Goal: Information Seeking & Learning: Learn about a topic

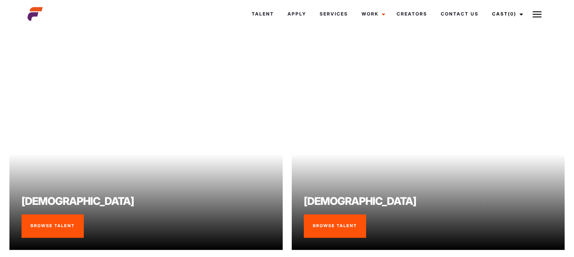
scroll to position [642, 0]
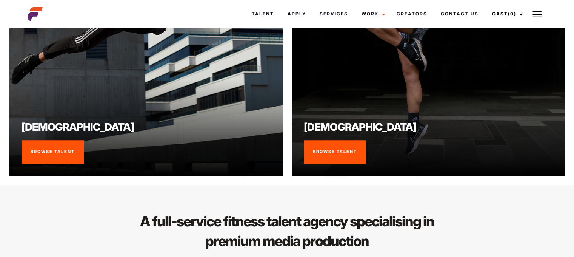
click at [40, 153] on link "Browse Talent" at bounding box center [53, 151] width 62 height 23
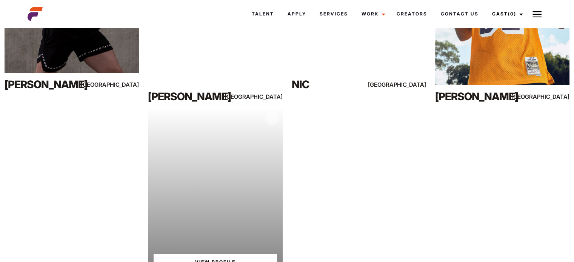
scroll to position [264, 0]
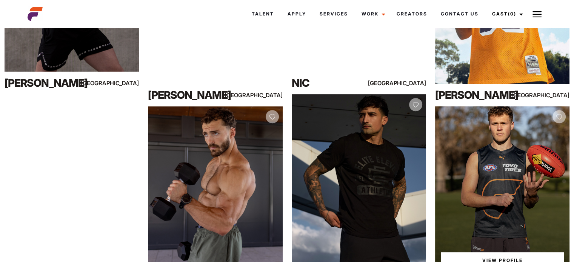
drag, startPoint x: 447, startPoint y: 149, endPoint x: 495, endPoint y: 112, distance: 60.8
click at [491, 119] on div "View Profile" at bounding box center [502, 190] width 134 height 168
click at [476, 125] on div "View Profile" at bounding box center [502, 190] width 134 height 168
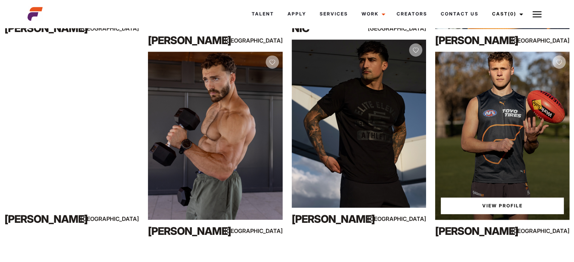
scroll to position [415, 0]
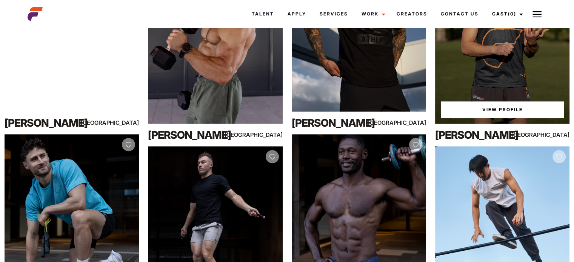
click at [469, 103] on link "View Profile" at bounding box center [502, 110] width 123 height 17
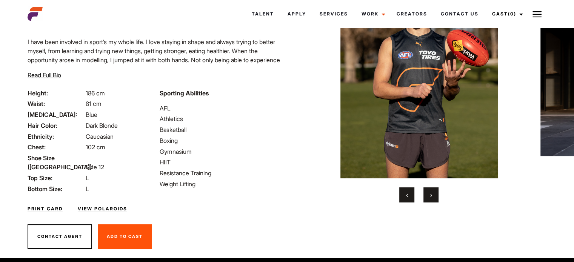
scroll to position [72, 0]
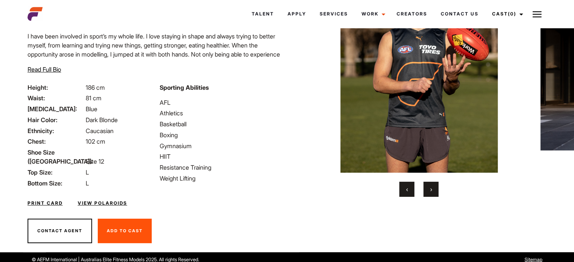
click at [432, 191] on button "›" at bounding box center [431, 189] width 15 height 15
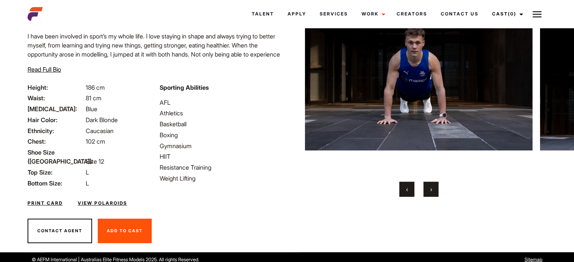
click at [432, 188] on span "›" at bounding box center [431, 190] width 2 height 8
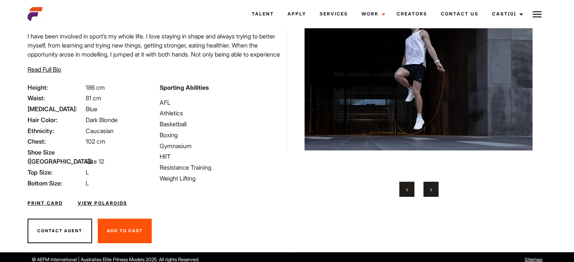
click at [432, 188] on span "›" at bounding box center [431, 190] width 2 height 8
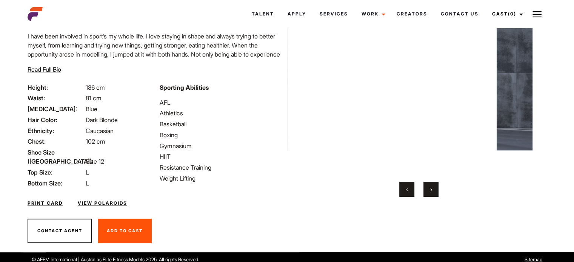
click at [432, 188] on span "›" at bounding box center [431, 190] width 2 height 8
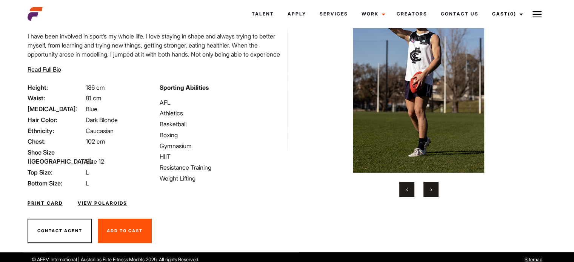
click at [116, 200] on link "View Polaroids" at bounding box center [102, 203] width 49 height 7
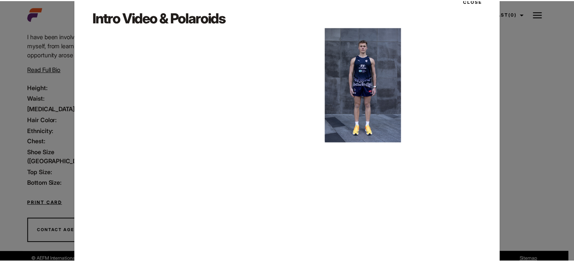
scroll to position [51, 0]
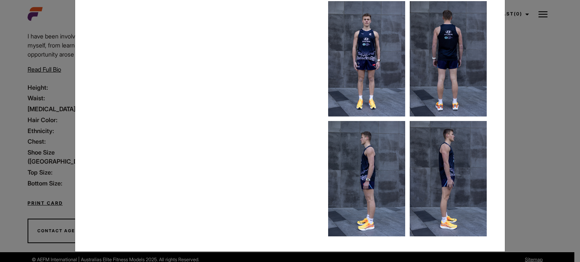
click at [45, 142] on div "Close Intro Video & Polaroids" at bounding box center [290, 131] width 580 height 262
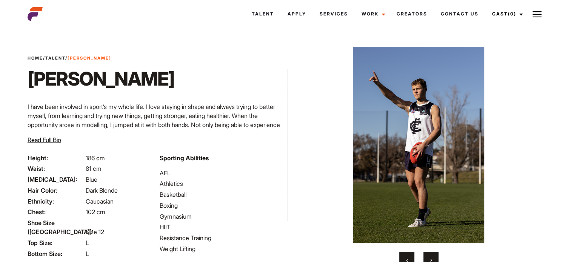
scroll to position [0, 0]
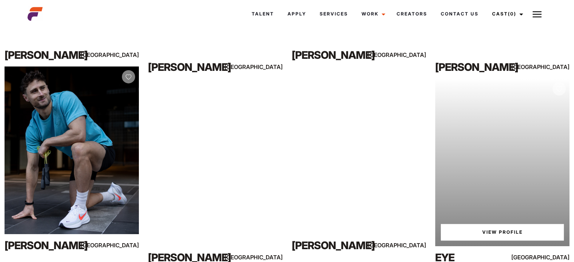
scroll to position [483, 0]
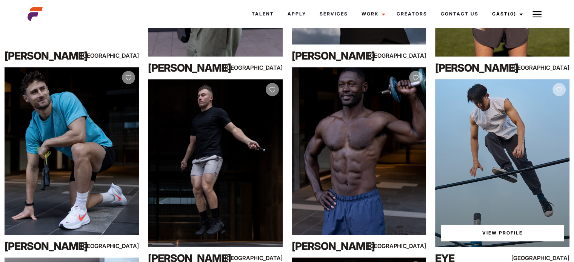
click at [507, 149] on div "View Profile" at bounding box center [502, 163] width 134 height 168
click at [500, 142] on div "View Profile" at bounding box center [502, 163] width 134 height 168
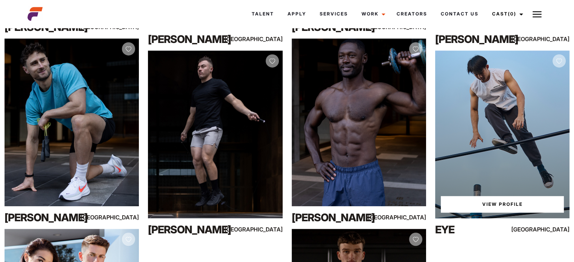
scroll to position [558, 0]
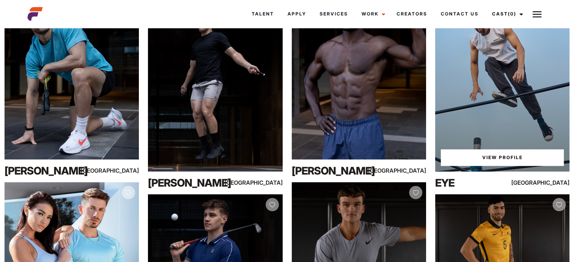
click at [484, 161] on link "View Profile" at bounding box center [502, 158] width 123 height 17
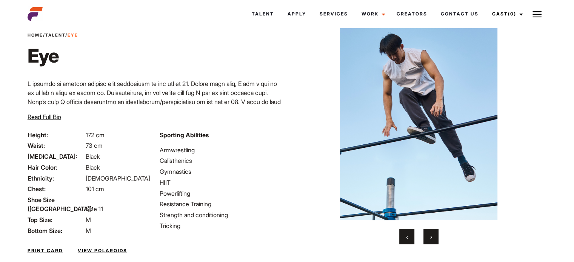
scroll to position [38, 0]
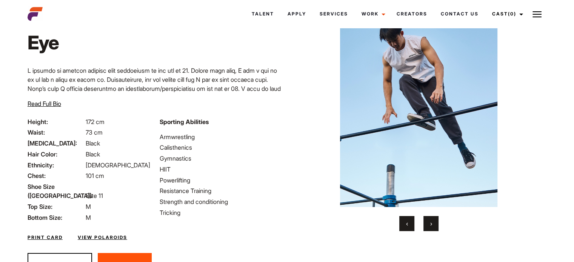
click at [426, 221] on button "›" at bounding box center [431, 223] width 15 height 15
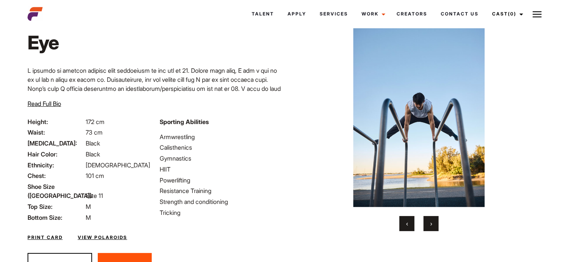
click at [425, 221] on button "›" at bounding box center [431, 223] width 15 height 15
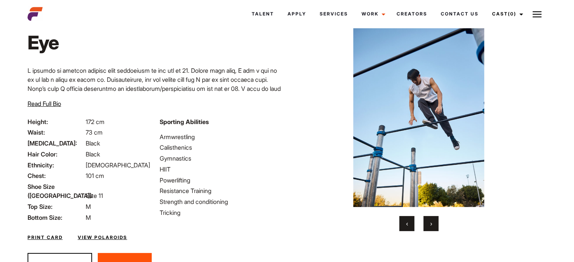
click at [425, 221] on button "›" at bounding box center [431, 223] width 15 height 15
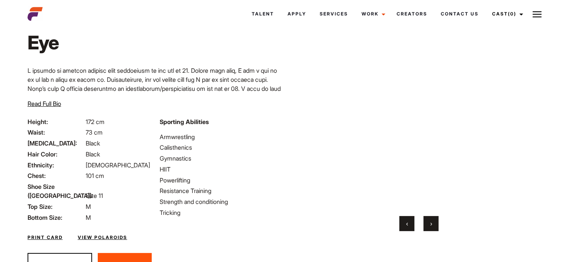
click at [424, 221] on button "›" at bounding box center [431, 223] width 15 height 15
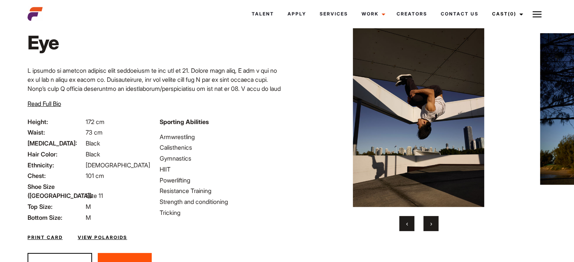
click at [424, 220] on button "›" at bounding box center [431, 223] width 15 height 15
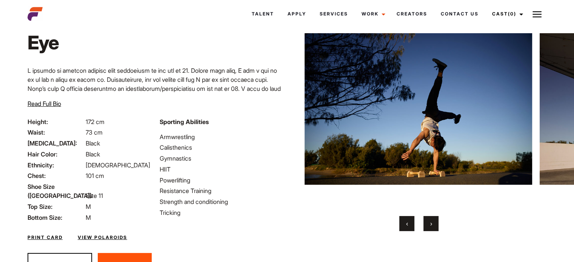
click at [423, 219] on div "‹ ›" at bounding box center [419, 223] width 228 height 15
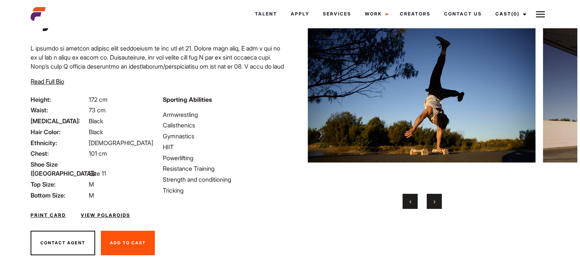
scroll to position [72, 0]
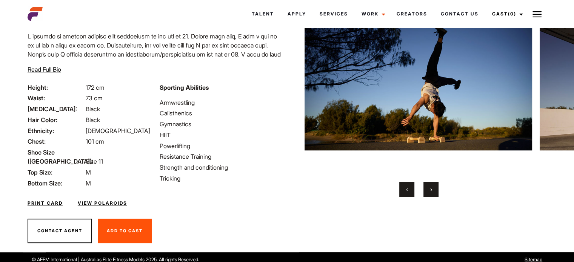
click at [96, 200] on link "View Polaroids" at bounding box center [102, 203] width 49 height 7
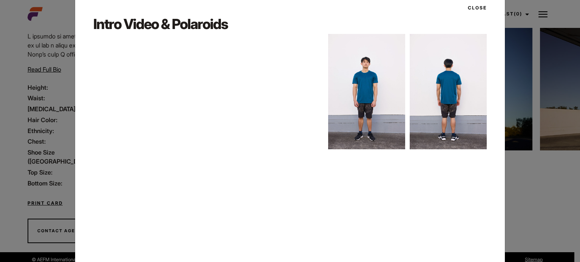
scroll to position [51, 0]
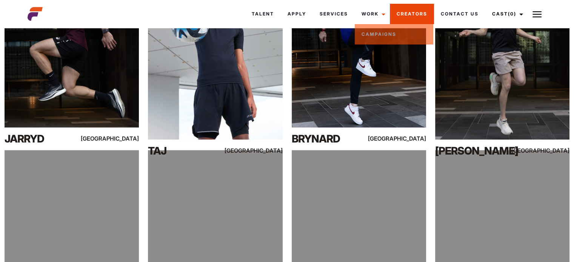
scroll to position [3963, 0]
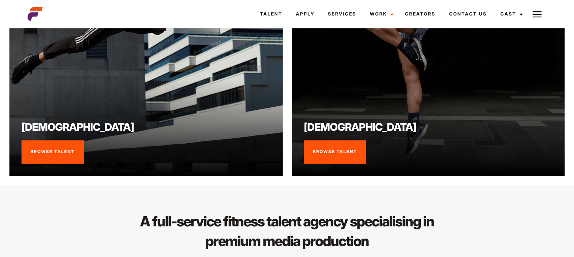
scroll to position [642, 0]
